Goal: Task Accomplishment & Management: Use online tool/utility

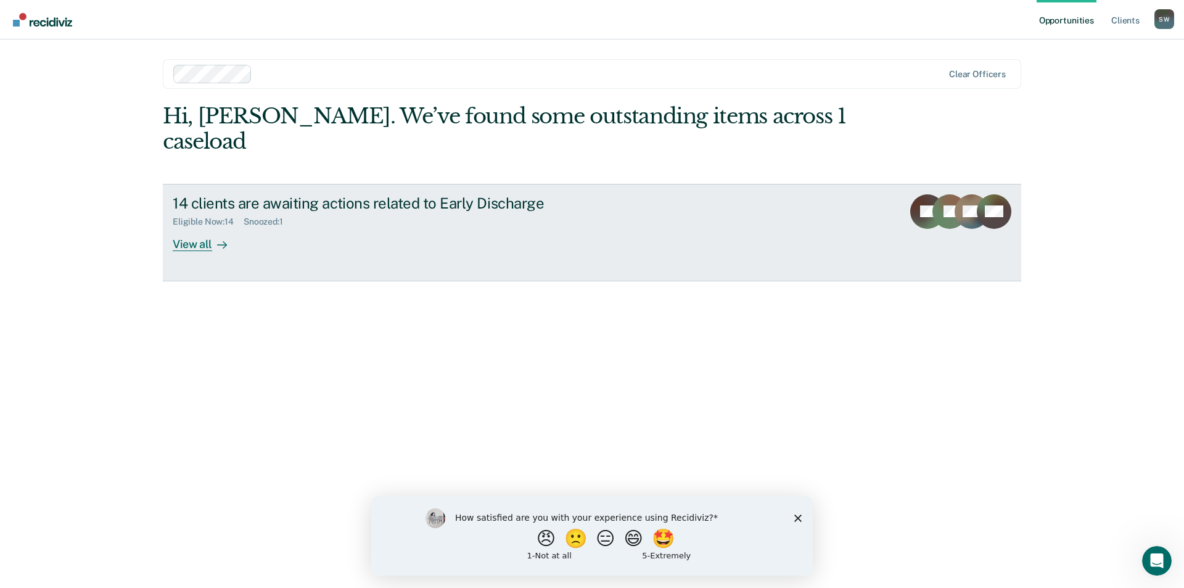
click at [185, 227] on div "View all" at bounding box center [207, 239] width 69 height 24
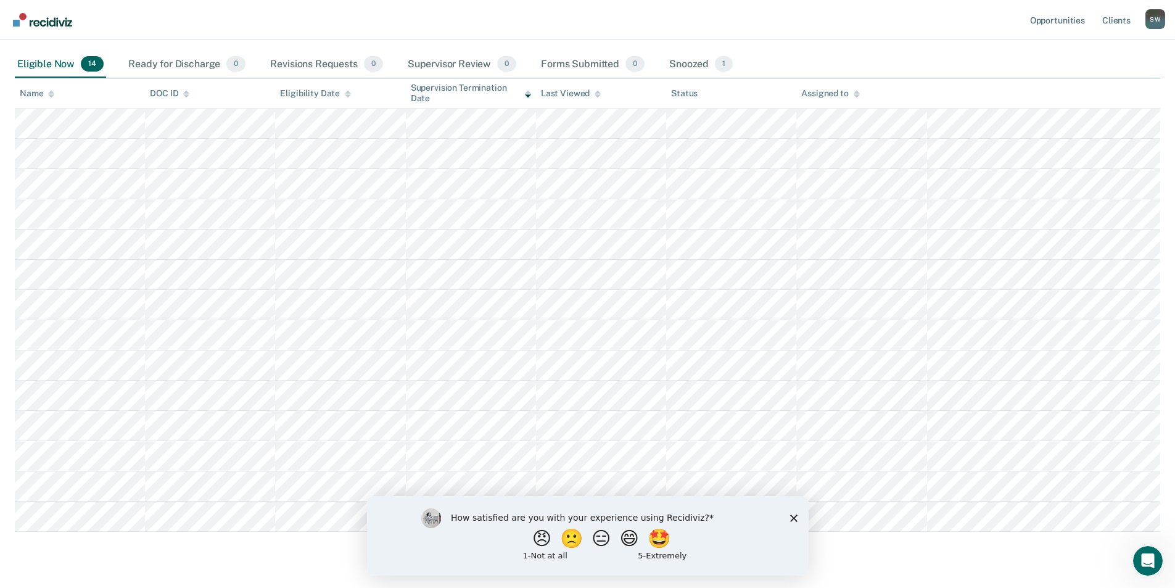
scroll to position [62, 0]
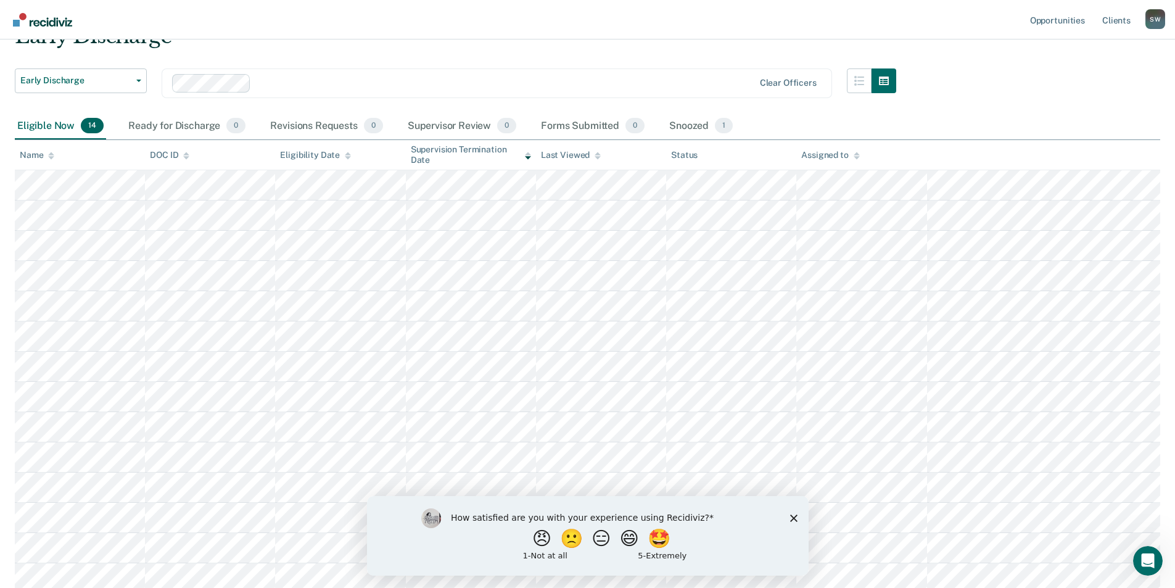
click at [792, 520] on icon "Close survey" at bounding box center [792, 517] width 7 height 7
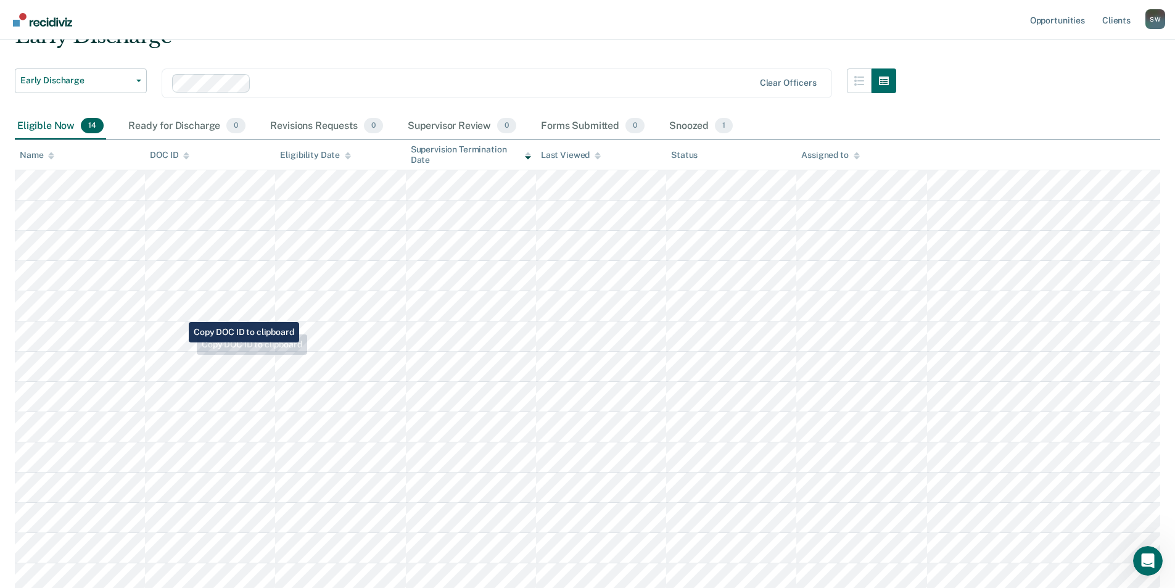
scroll to position [0, 0]
